Goal: Consume media (video, audio)

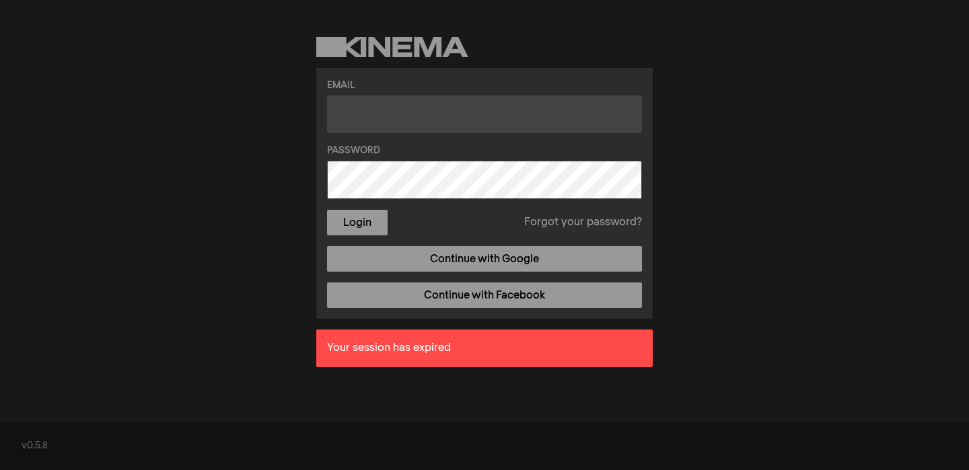
click at [495, 115] on input "text" at bounding box center [484, 115] width 315 height 38
type input "[PERSON_NAME][EMAIL_ADDRESS][PERSON_NAME][DOMAIN_NAME]"
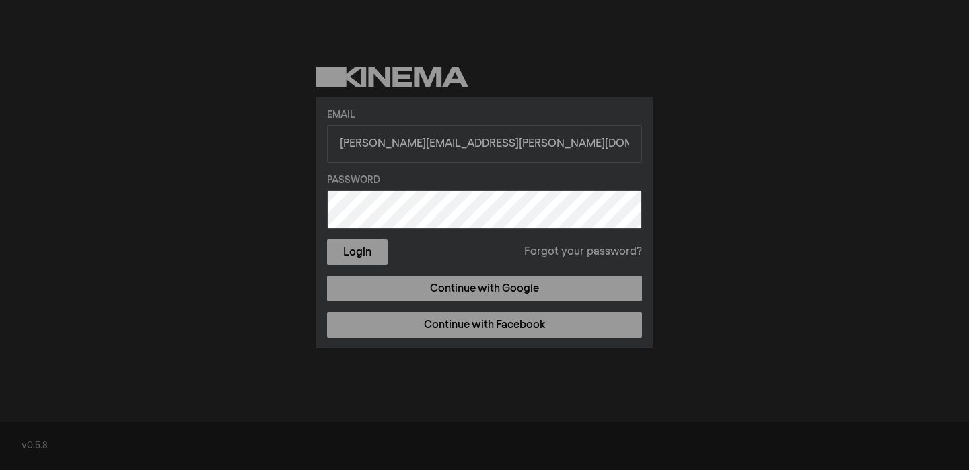
click at [327, 240] on button "Login" at bounding box center [357, 253] width 61 height 26
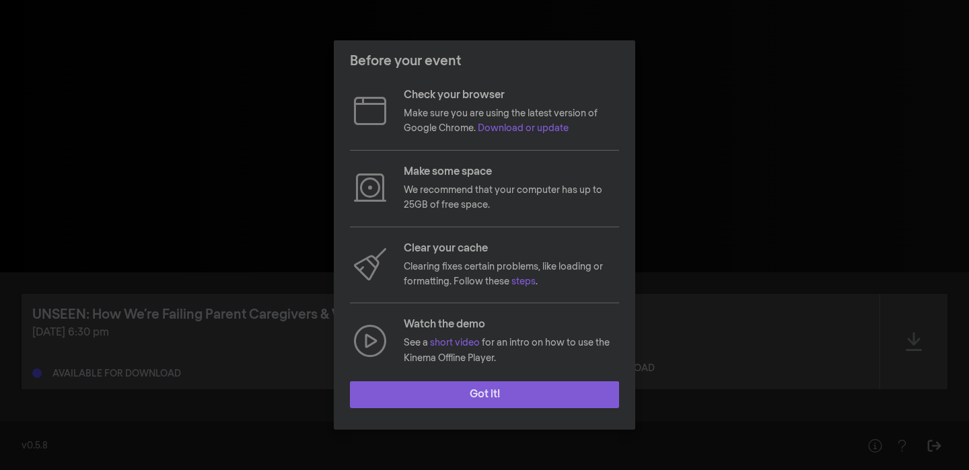
click at [434, 394] on button "Got it!" at bounding box center [484, 395] width 269 height 27
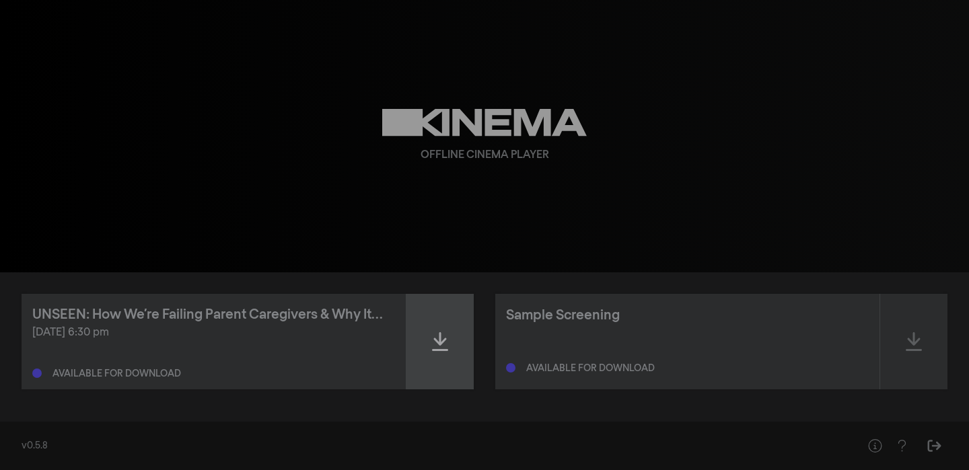
click at [441, 343] on icon at bounding box center [440, 341] width 16 height 19
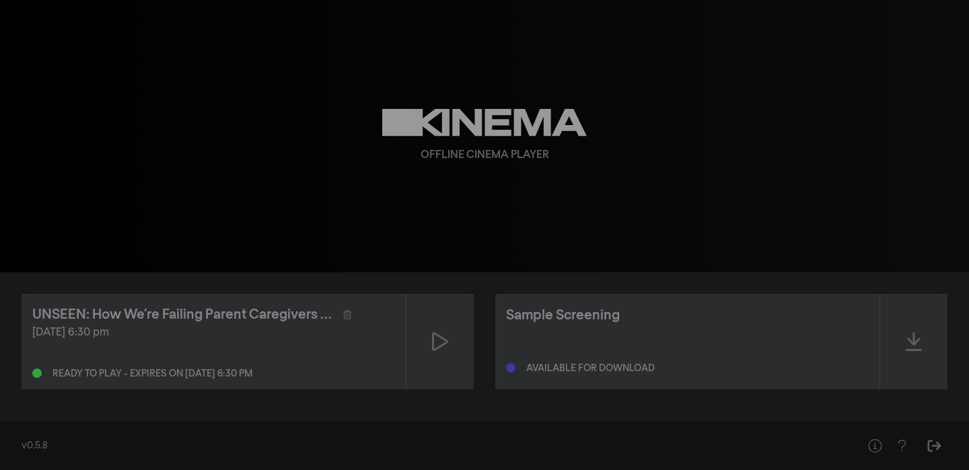
click at [441, 343] on icon at bounding box center [440, 342] width 16 height 22
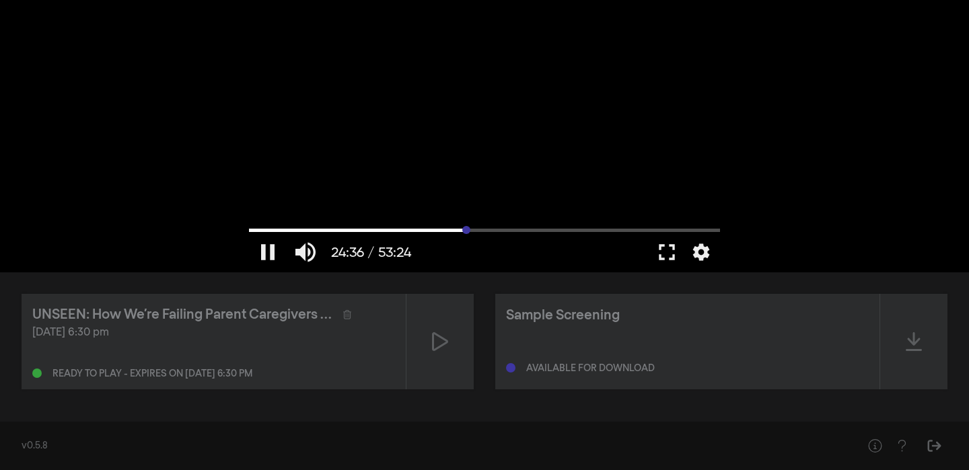
click at [466, 229] on input "Seek" at bounding box center [484, 230] width 471 height 8
click at [421, 230] on input "Seek" at bounding box center [484, 230] width 471 height 8
click at [442, 231] on input "Seek" at bounding box center [484, 230] width 471 height 8
click at [429, 230] on input "Seek" at bounding box center [484, 230] width 471 height 8
click at [421, 229] on input "Seek" at bounding box center [484, 230] width 471 height 8
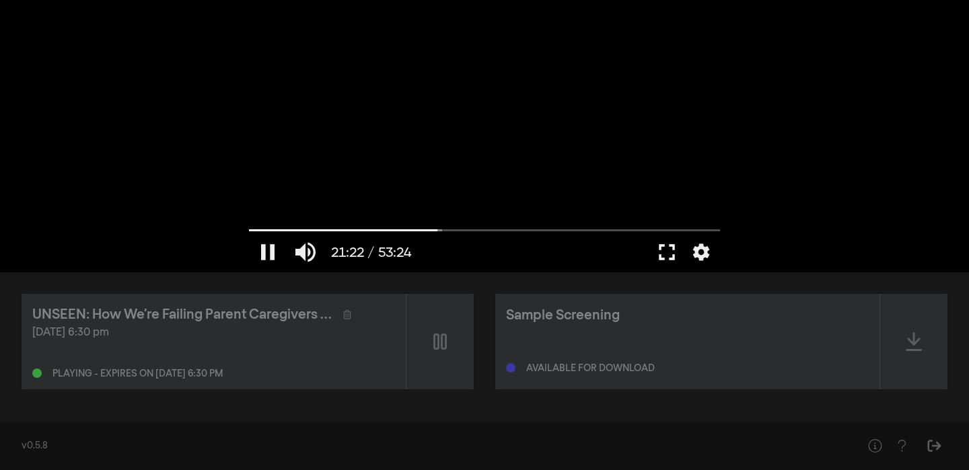
click at [663, 252] on button "fullscreen" at bounding box center [667, 252] width 38 height 40
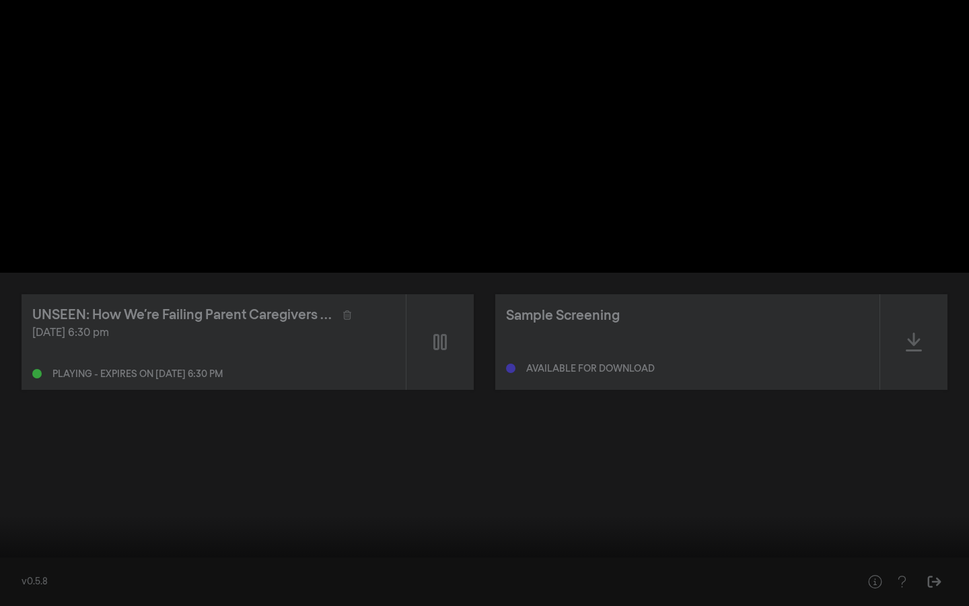
click at [460, 470] on input "Seek" at bounding box center [484, 563] width 955 height 8
click at [456, 470] on input "Seek" at bounding box center [484, 563] width 955 height 8
click at [460, 470] on input "Seek" at bounding box center [484, 563] width 955 height 8
click at [30, 470] on button "pause" at bounding box center [26, 585] width 38 height 40
click at [21, 470] on button "play_arrow" at bounding box center [26, 585] width 38 height 40
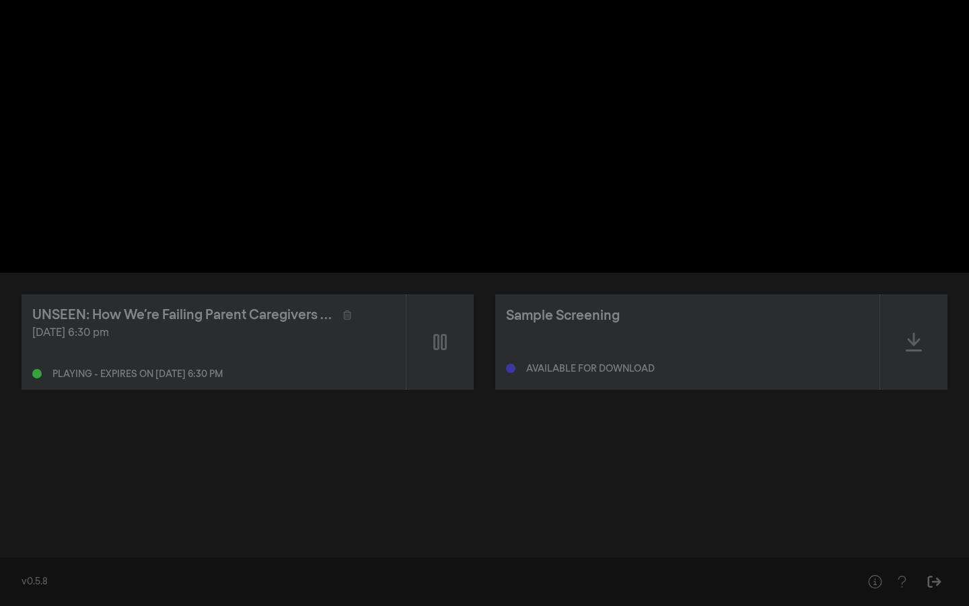
click at [434, 470] on div at bounding box center [484, 303] width 969 height 606
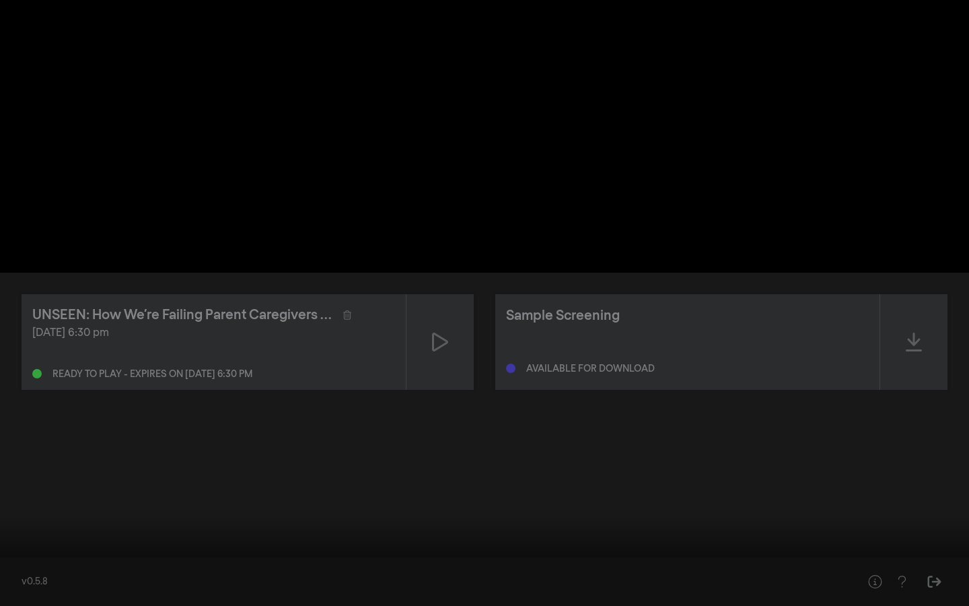
click at [28, 470] on button "play_arrow" at bounding box center [26, 585] width 38 height 40
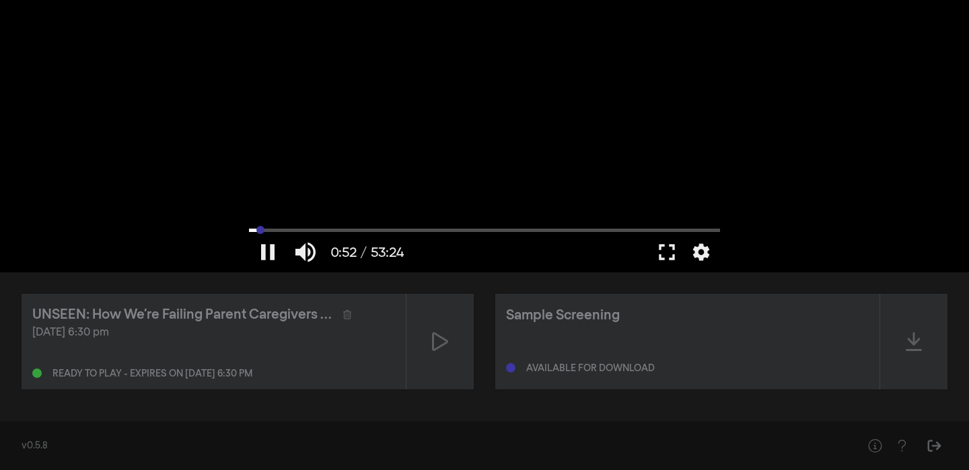
click at [260, 233] on input "Seek" at bounding box center [484, 230] width 471 height 8
type input "52.661292"
